Goal: Task Accomplishment & Management: Use online tool/utility

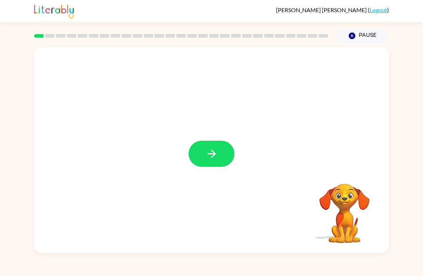
click at [216, 157] on icon "button" at bounding box center [211, 154] width 13 height 13
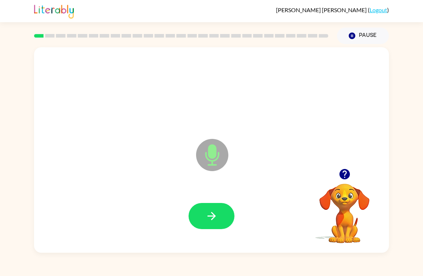
click at [213, 224] on button "button" at bounding box center [212, 216] width 46 height 26
click at [221, 215] on button "button" at bounding box center [212, 216] width 46 height 26
click at [198, 216] on button "button" at bounding box center [212, 216] width 46 height 26
click at [206, 221] on icon "button" at bounding box center [211, 216] width 13 height 13
click at [216, 214] on icon "button" at bounding box center [211, 216] width 13 height 13
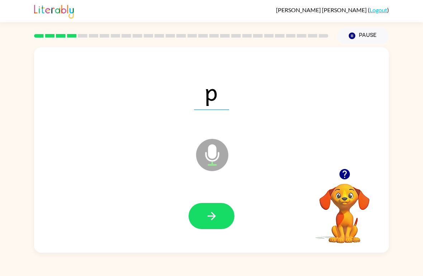
click at [216, 212] on icon "button" at bounding box center [211, 216] width 13 height 13
click at [221, 213] on button "button" at bounding box center [212, 216] width 46 height 26
click at [222, 198] on div at bounding box center [211, 216] width 341 height 59
click at [223, 219] on button "button" at bounding box center [212, 216] width 46 height 26
click at [209, 205] on button "button" at bounding box center [212, 216] width 46 height 26
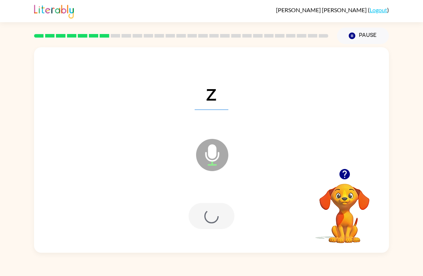
click at [208, 205] on div at bounding box center [212, 216] width 46 height 26
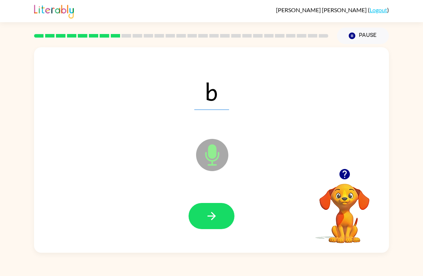
click at [214, 213] on icon "button" at bounding box center [211, 216] width 13 height 13
click at [215, 217] on icon "button" at bounding box center [211, 216] width 8 height 8
click at [214, 211] on icon "button" at bounding box center [211, 216] width 13 height 13
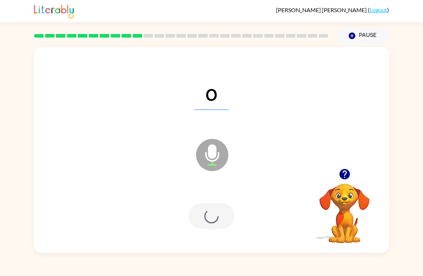
click at [208, 214] on div at bounding box center [212, 216] width 46 height 26
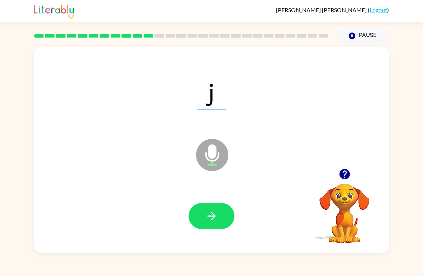
click at [214, 224] on button "button" at bounding box center [212, 216] width 46 height 26
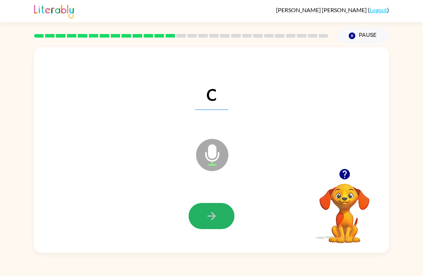
click at [208, 215] on icon "button" at bounding box center [211, 216] width 13 height 13
click at [210, 222] on icon "button" at bounding box center [211, 216] width 13 height 13
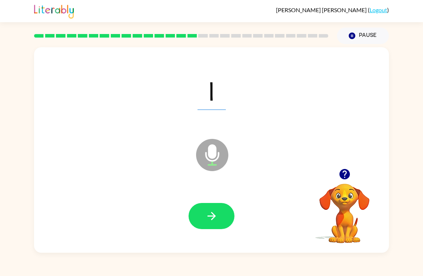
click at [218, 217] on button "button" at bounding box center [212, 216] width 46 height 26
click at [221, 218] on button "button" at bounding box center [212, 216] width 46 height 26
click at [204, 214] on button "button" at bounding box center [212, 216] width 46 height 26
click at [218, 215] on icon "button" at bounding box center [211, 216] width 13 height 13
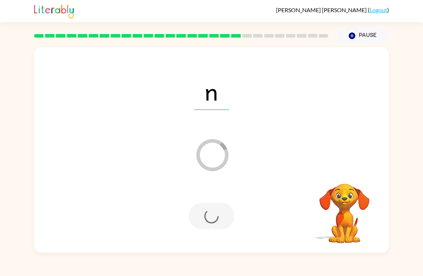
click at [216, 224] on div at bounding box center [212, 216] width 46 height 26
click at [219, 229] on div at bounding box center [212, 216] width 46 height 26
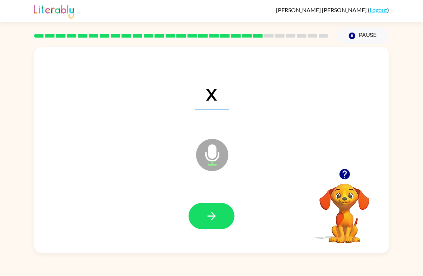
click at [228, 227] on button "button" at bounding box center [212, 216] width 46 height 26
click at [211, 211] on icon "button" at bounding box center [211, 216] width 13 height 13
click at [209, 214] on icon "button" at bounding box center [211, 216] width 13 height 13
click at [217, 217] on icon "button" at bounding box center [211, 216] width 13 height 13
click at [203, 217] on button "button" at bounding box center [212, 216] width 46 height 26
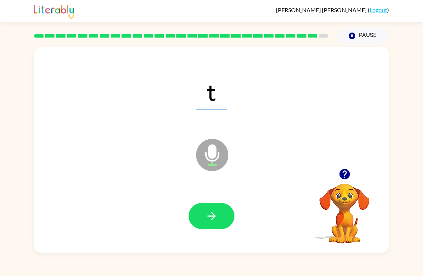
click at [216, 214] on icon "button" at bounding box center [211, 216] width 13 height 13
